Goal: Task Accomplishment & Management: Complete application form

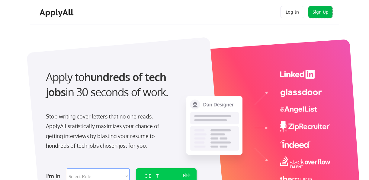
click at [318, 11] on button "Sign Up" at bounding box center [320, 12] width 24 height 12
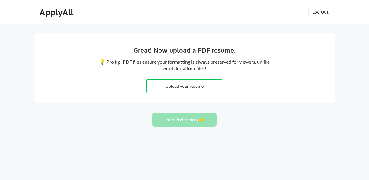
click at [182, 89] on input "file" at bounding box center [184, 86] width 75 height 13
type input "C:\fakepath\Amanda Saari - Resume - August 2025.pdf"
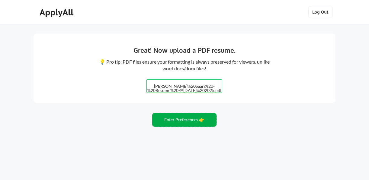
click at [199, 122] on button "Enter Preferences 👉" at bounding box center [184, 120] width 64 height 14
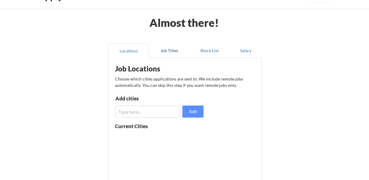
scroll to position [43, 0]
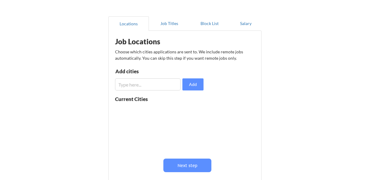
click at [157, 87] on input "input" at bounding box center [148, 85] width 66 height 12
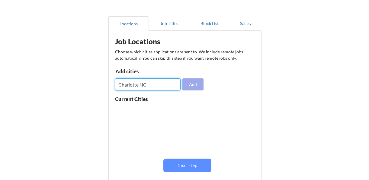
type input "Charlotte NC"
click at [195, 84] on button "Add" at bounding box center [192, 85] width 21 height 12
click at [160, 86] on input "input" at bounding box center [148, 85] width 66 height 12
type input "[GEOGRAPHIC_DATA]"
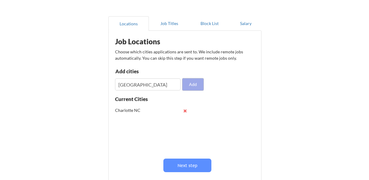
click at [199, 87] on button "Add" at bounding box center [192, 85] width 21 height 12
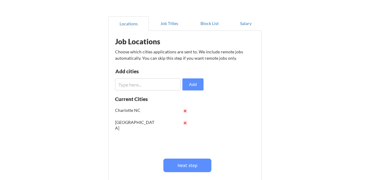
click at [149, 86] on input "input" at bounding box center [148, 85] width 66 height 12
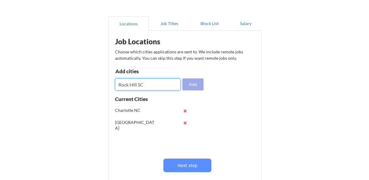
type input "Rock Hill SC"
click at [200, 83] on button "Add" at bounding box center [192, 85] width 21 height 12
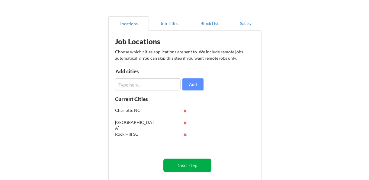
click at [194, 166] on button "Next step" at bounding box center [187, 166] width 48 height 14
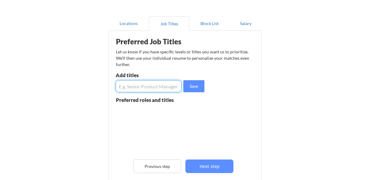
click at [140, 86] on input "input" at bounding box center [149, 86] width 66 height 12
type input "Project Manager"
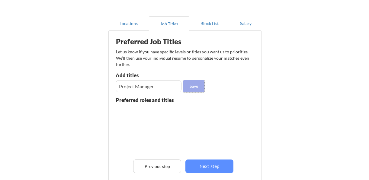
click at [193, 87] on button "Save" at bounding box center [193, 86] width 21 height 12
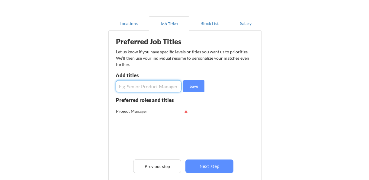
click at [165, 89] on input "input" at bounding box center [149, 86] width 66 height 12
type input "Account Manager"
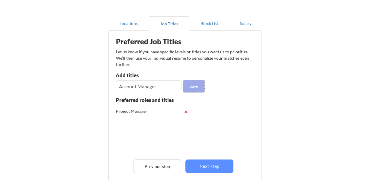
click at [198, 86] on button "Save" at bounding box center [193, 86] width 21 height 12
click at [155, 91] on input "input" at bounding box center [149, 86] width 66 height 12
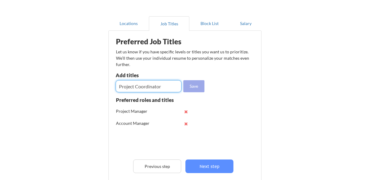
type input "Project Coordinator"
click at [192, 85] on button "Save" at bounding box center [193, 86] width 21 height 12
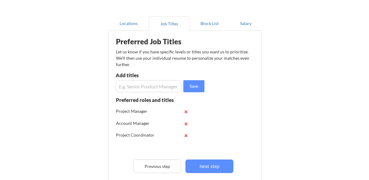
click at [159, 87] on input "input" at bounding box center [149, 86] width 66 height 12
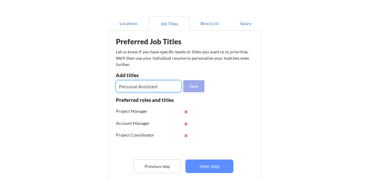
type input "Personal Assistant"
click at [199, 86] on button "Save" at bounding box center [193, 86] width 21 height 12
click at [156, 87] on input "input" at bounding box center [149, 86] width 66 height 12
type input "Executive Assistant"
click at [194, 87] on button "Save" at bounding box center [193, 86] width 21 height 12
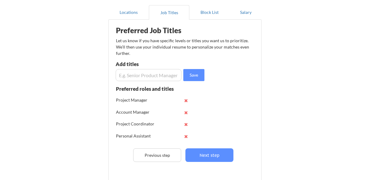
scroll to position [89, 0]
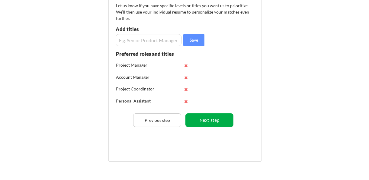
click at [218, 124] on button "Next step" at bounding box center [210, 121] width 48 height 14
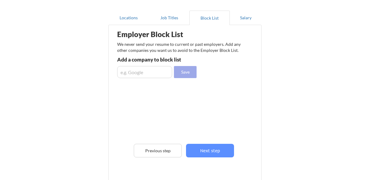
scroll to position [40, 0]
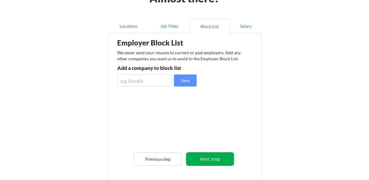
click at [225, 160] on button "Next step" at bounding box center [210, 160] width 48 height 14
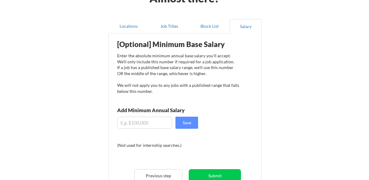
click at [159, 121] on input "input" at bounding box center [144, 123] width 55 height 12
type input "$5"
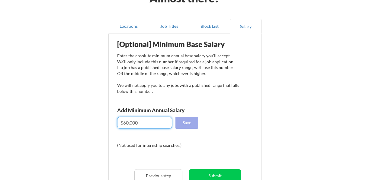
type input "$60,000"
click at [191, 125] on button "Save" at bounding box center [187, 123] width 23 height 12
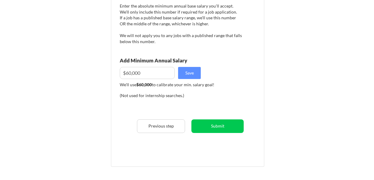
scroll to position [90, 0]
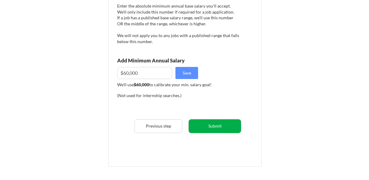
click at [223, 129] on button "Submit" at bounding box center [215, 127] width 52 height 14
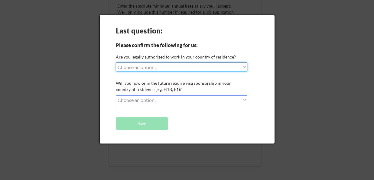
click at [185, 68] on select "Choose an option... Yes, I am a US Citizen Yes, I am a Canadian Citizen Yes, I …" at bounding box center [181, 67] width 131 height 9
select select ""yes__i_am_a_us_citizen""
click at [116, 63] on select "Choose an option... Yes, I am a US Citizen Yes, I am a Canadian Citizen Yes, I …" at bounding box center [181, 67] width 131 height 9
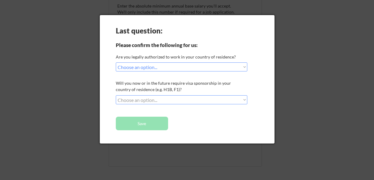
click at [191, 101] on select "Choose an option... No, I will not need sponsorship Yes, I will need sponsorship" at bounding box center [181, 99] width 131 height 9
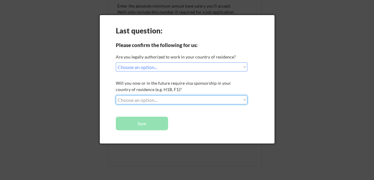
select select ""no__i_will_not_need_sponsorship""
click at [116, 95] on select "Choose an option... No, I will not need sponsorship Yes, I will need sponsorship" at bounding box center [181, 99] width 131 height 9
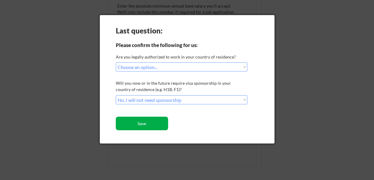
click at [159, 122] on button "Save" at bounding box center [142, 124] width 52 height 14
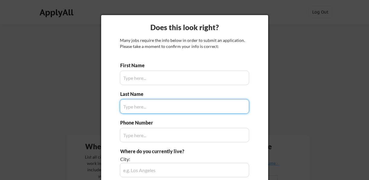
click at [307, 35] on div at bounding box center [184, 90] width 369 height 180
